Goal: Task Accomplishment & Management: Complete application form

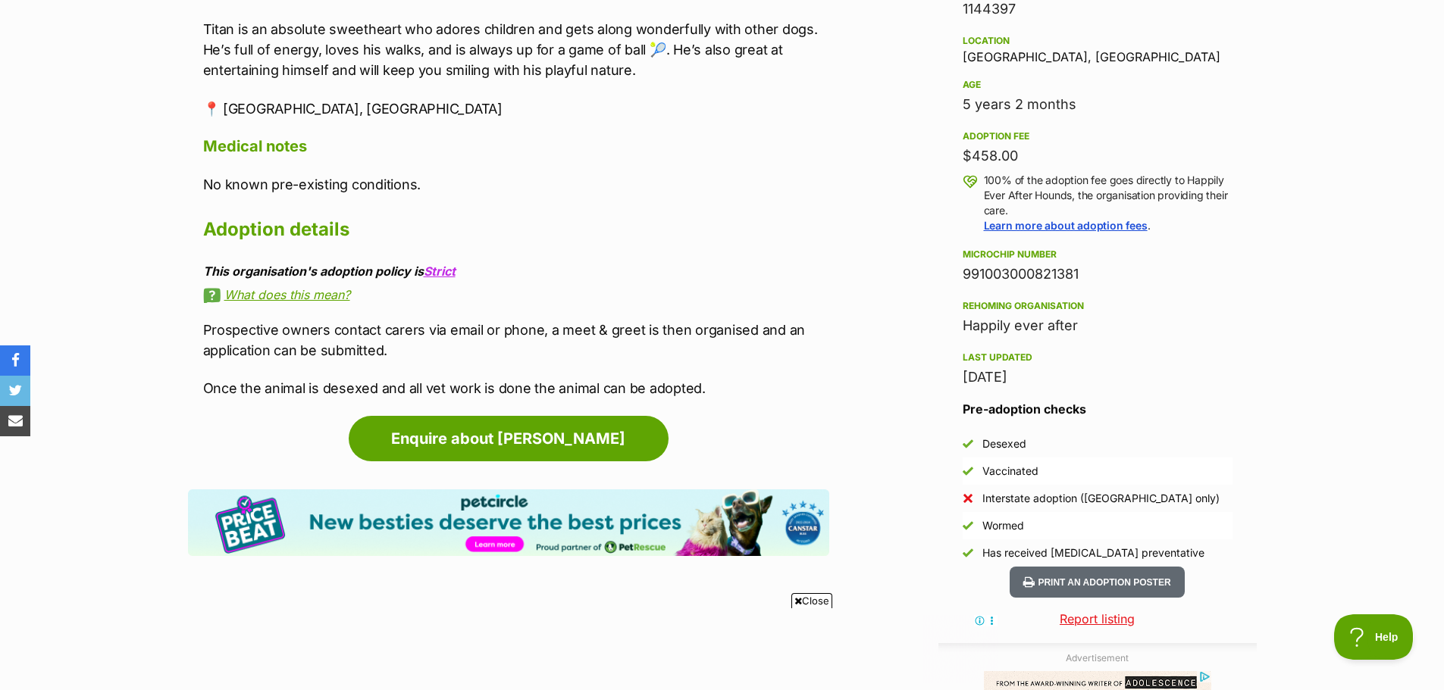
scroll to position [985, 0]
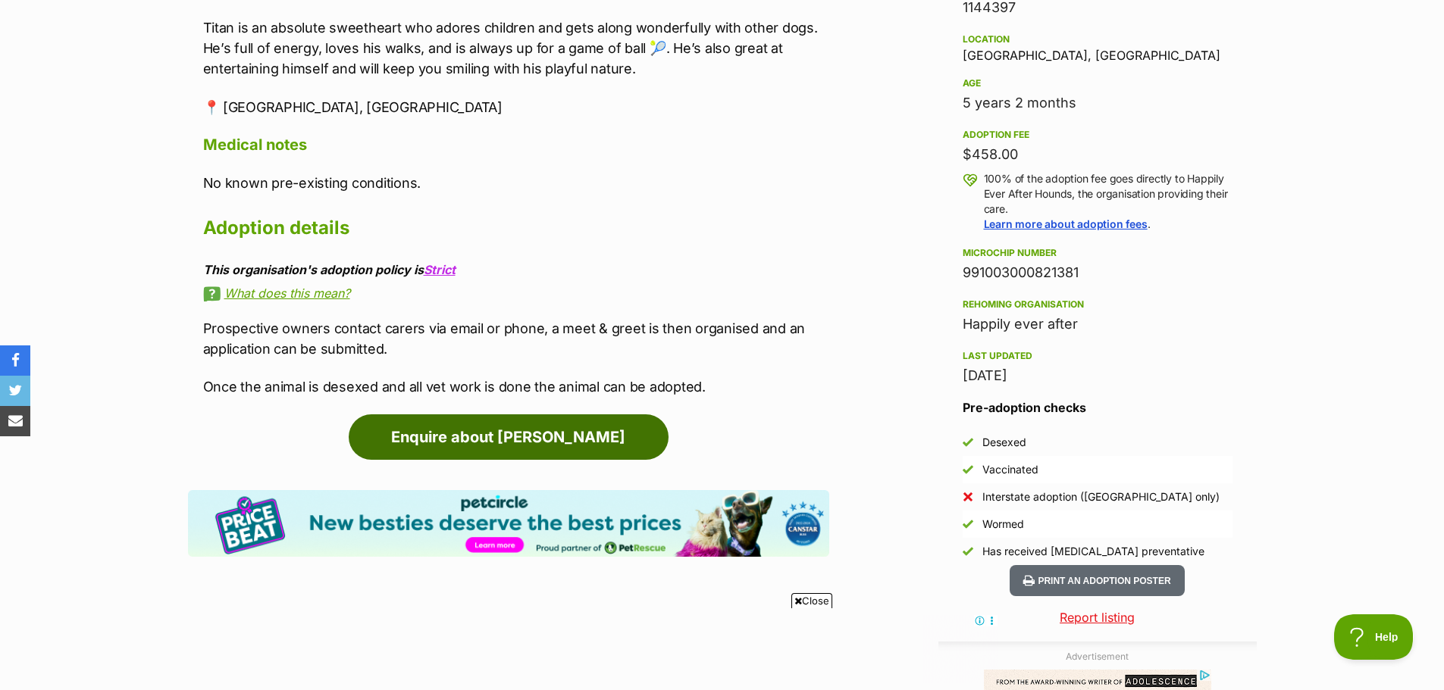
click at [488, 415] on link "Enquire about [PERSON_NAME]" at bounding box center [509, 437] width 320 height 45
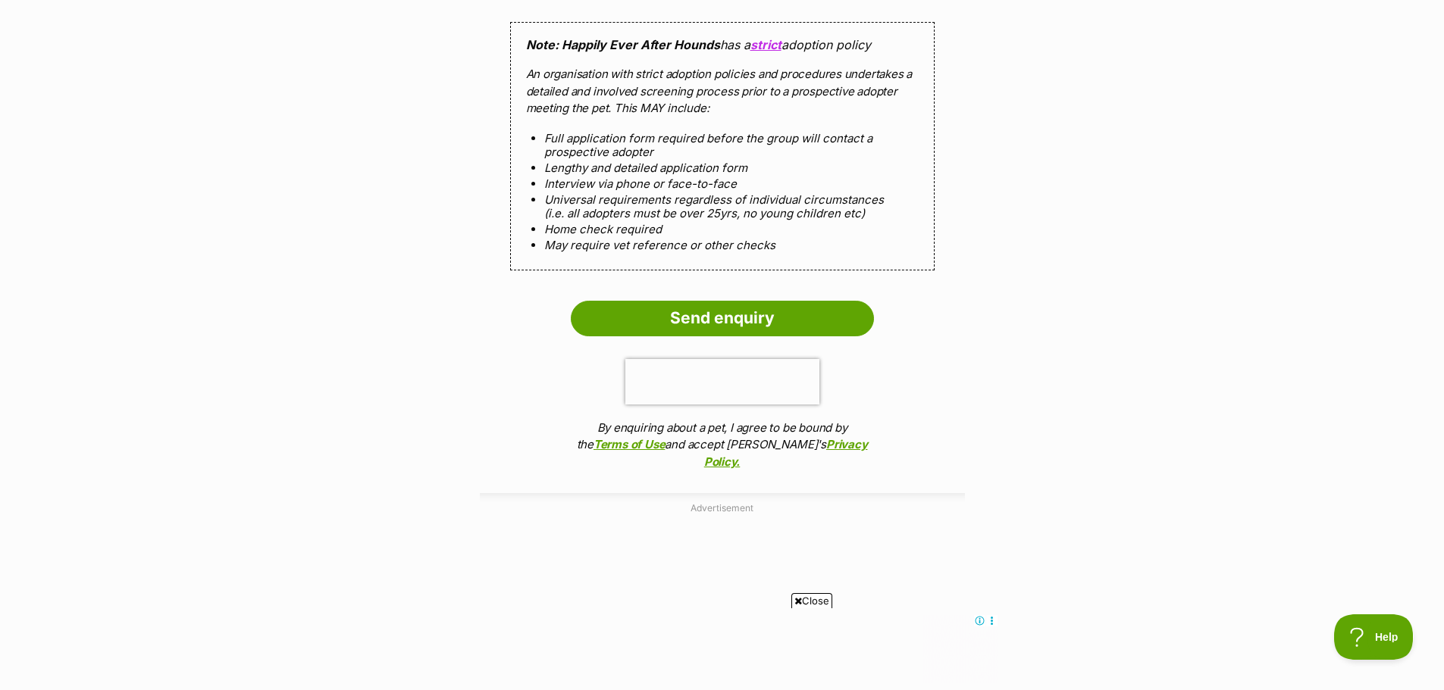
scroll to position [1840, 0]
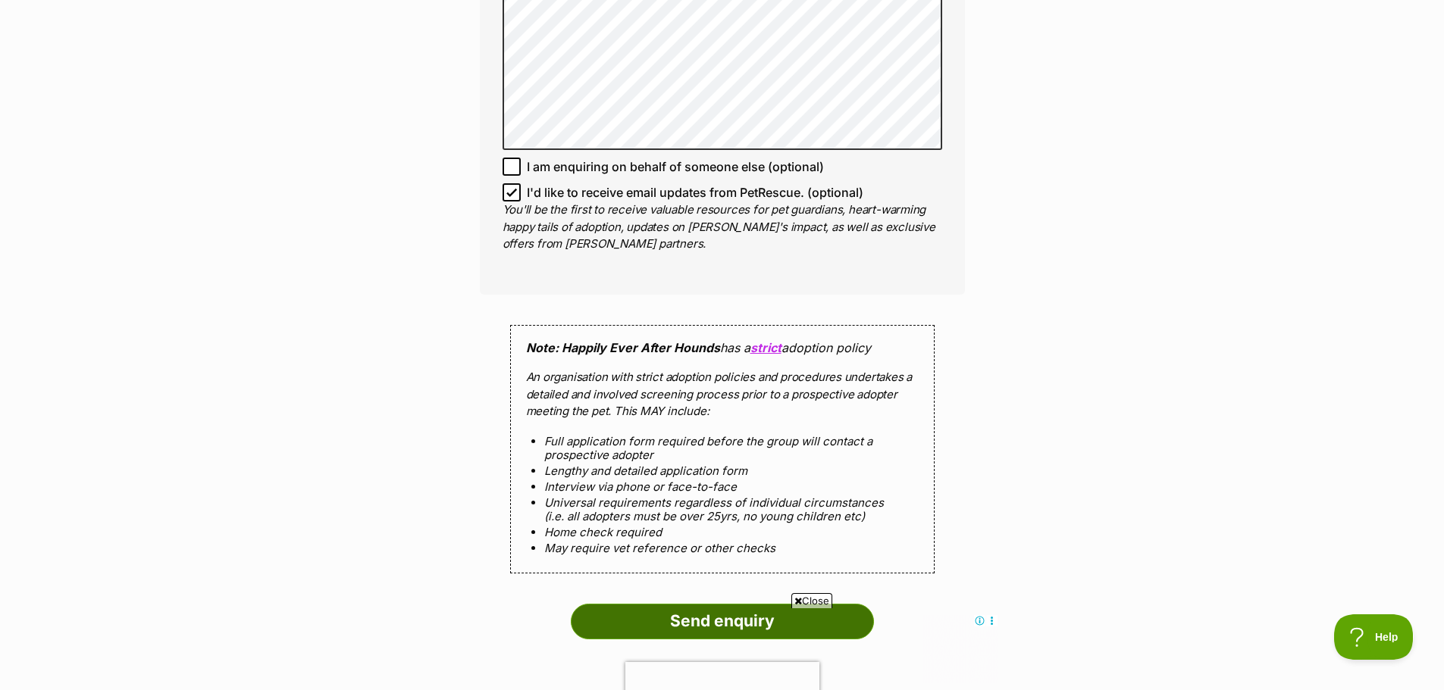
scroll to position [1310, 0]
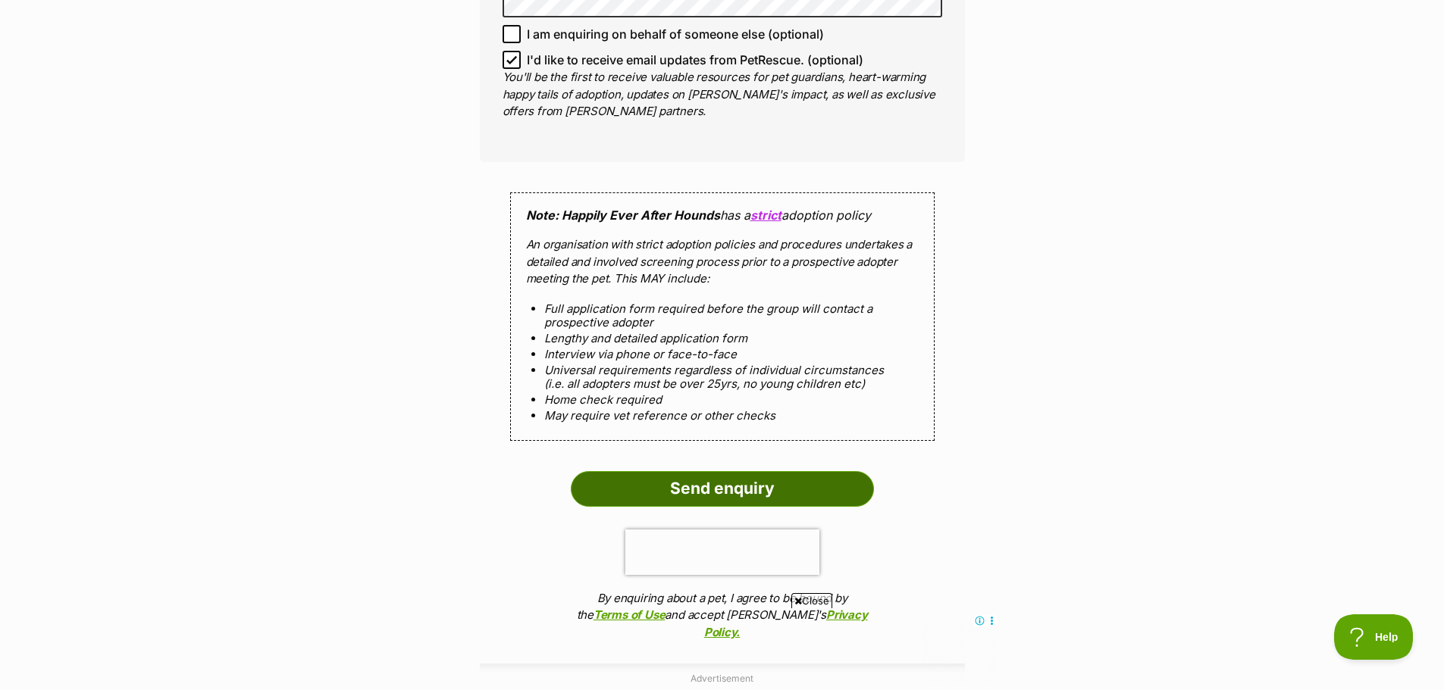
click at [686, 471] on input "Send enquiry" at bounding box center [722, 488] width 303 height 35
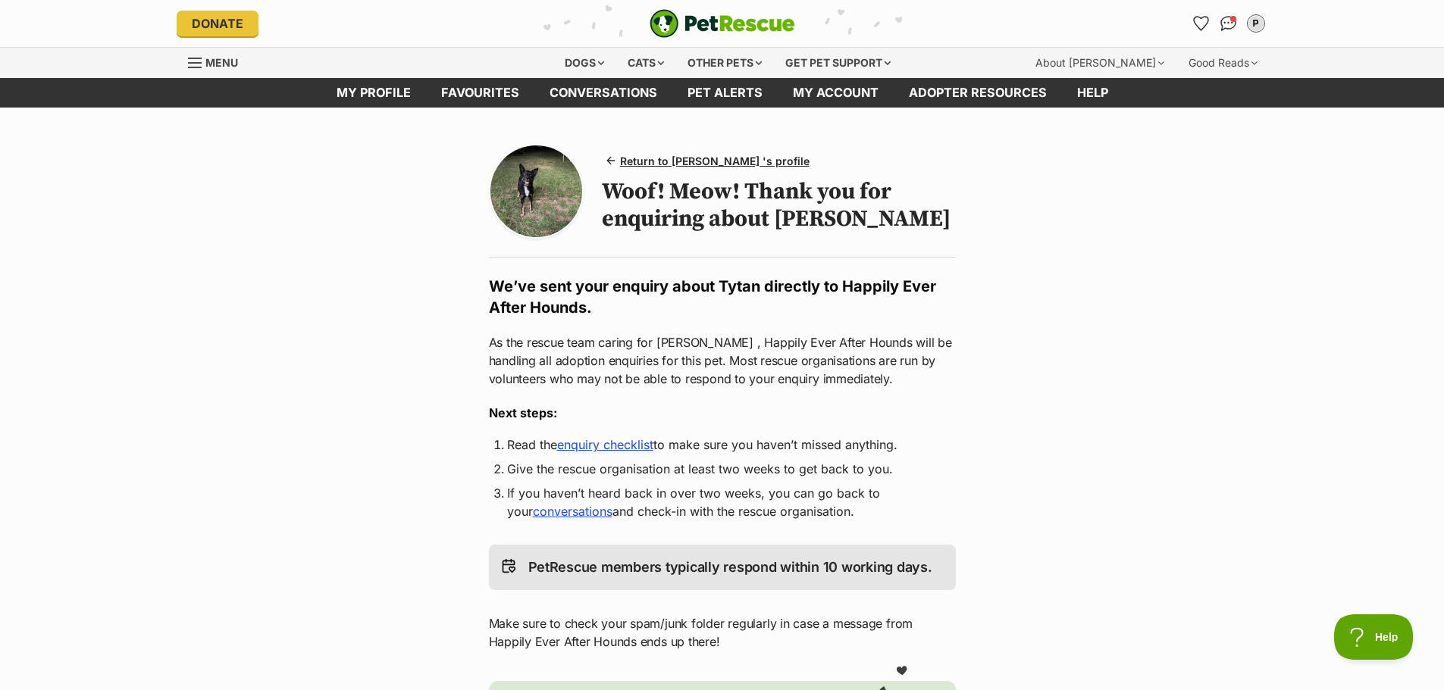
click at [614, 444] on link "enquiry checklist" at bounding box center [605, 444] width 96 height 15
